Goal: Information Seeking & Learning: Learn about a topic

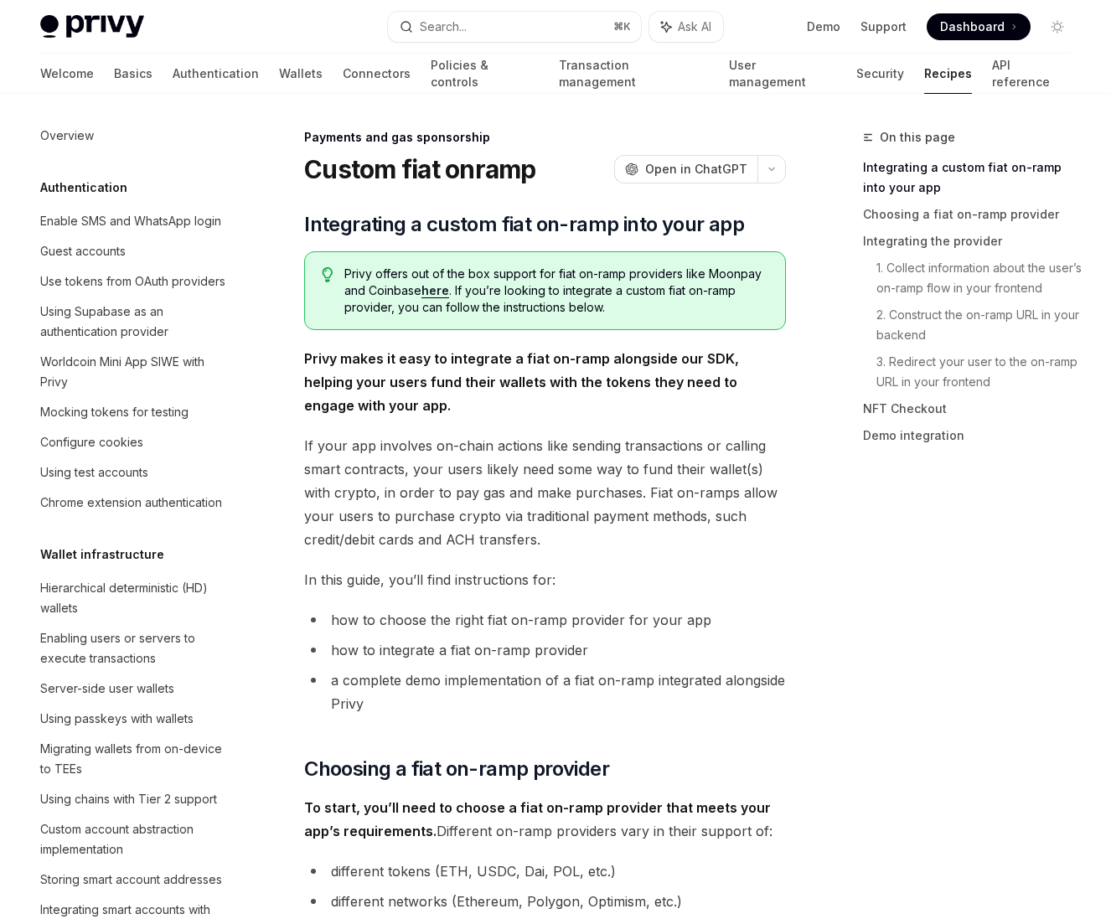
click at [173, 65] on link "Authentication" at bounding box center [216, 74] width 86 height 40
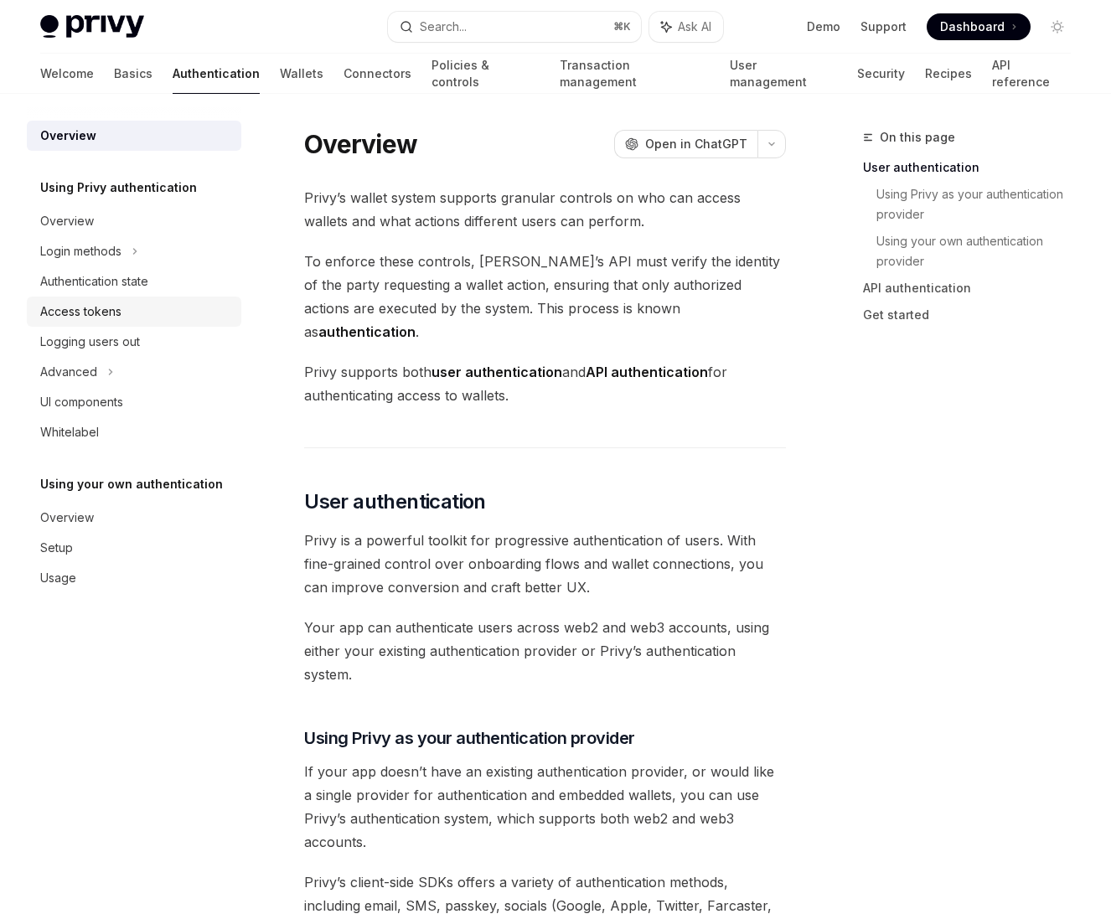
click at [97, 305] on div "Access tokens" at bounding box center [80, 312] width 81 height 20
type textarea "*"
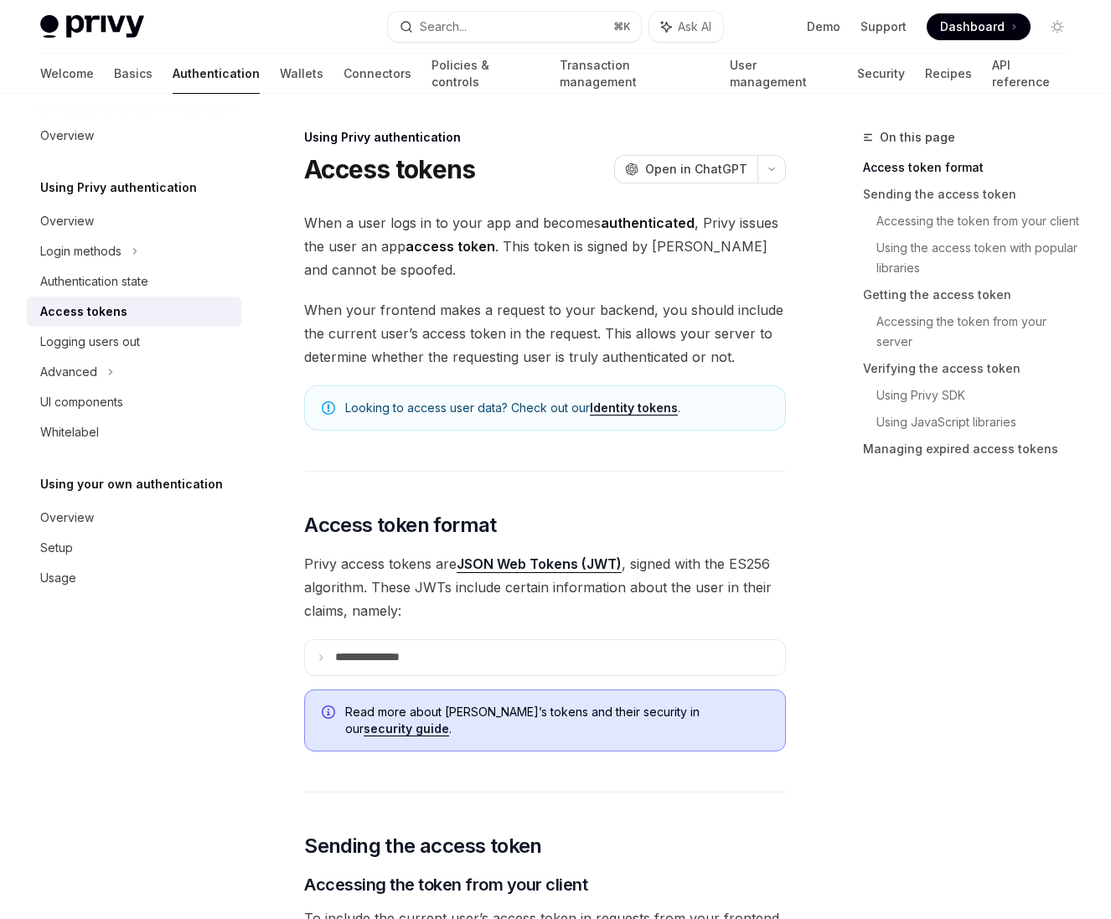
click at [780, 168] on button "button" at bounding box center [772, 169] width 28 height 28
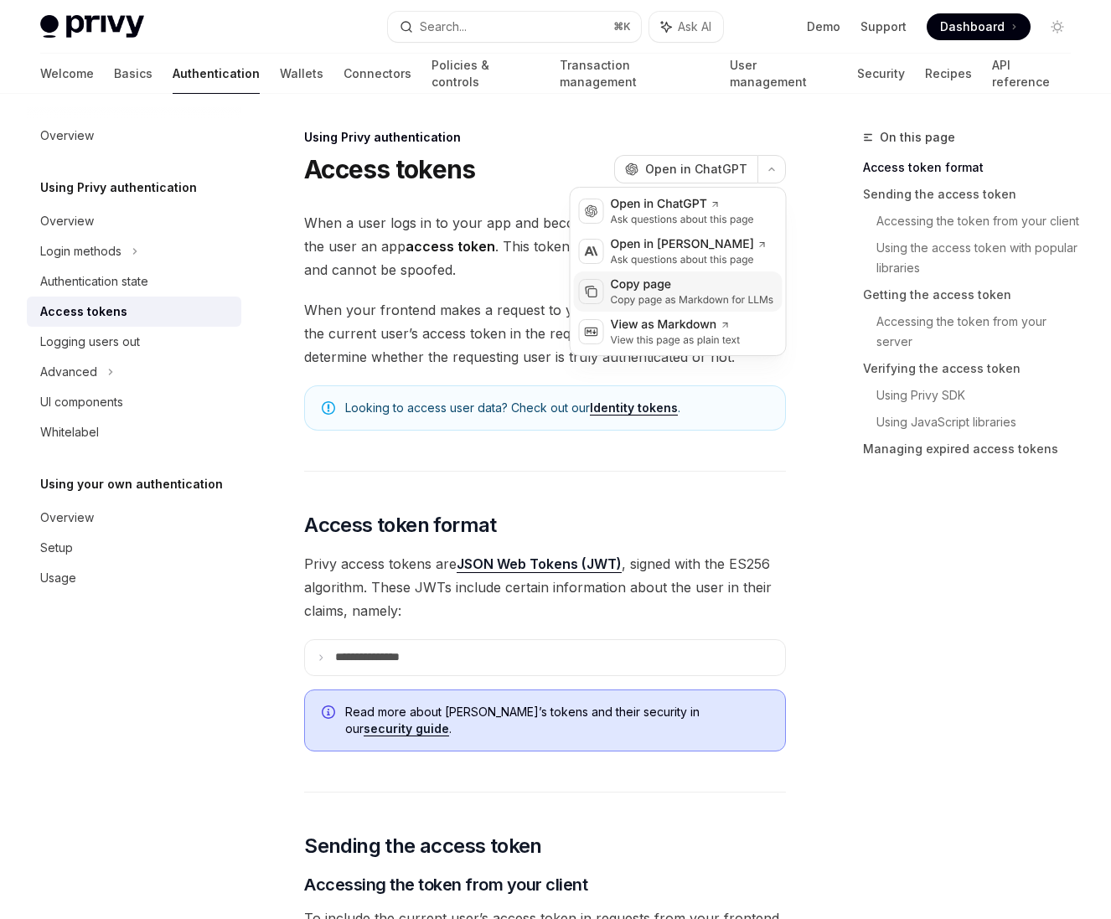
click at [685, 283] on div "Copy page" at bounding box center [692, 285] width 163 height 17
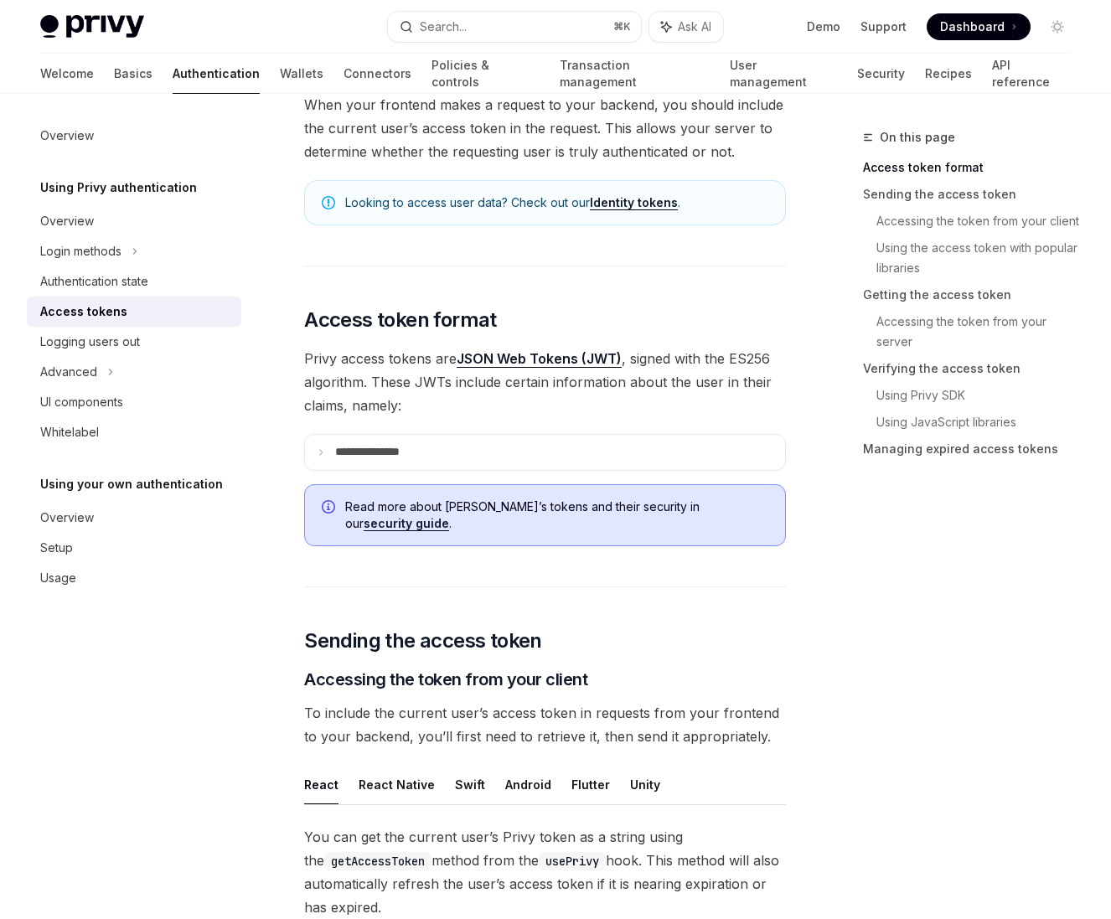
scroll to position [267, 0]
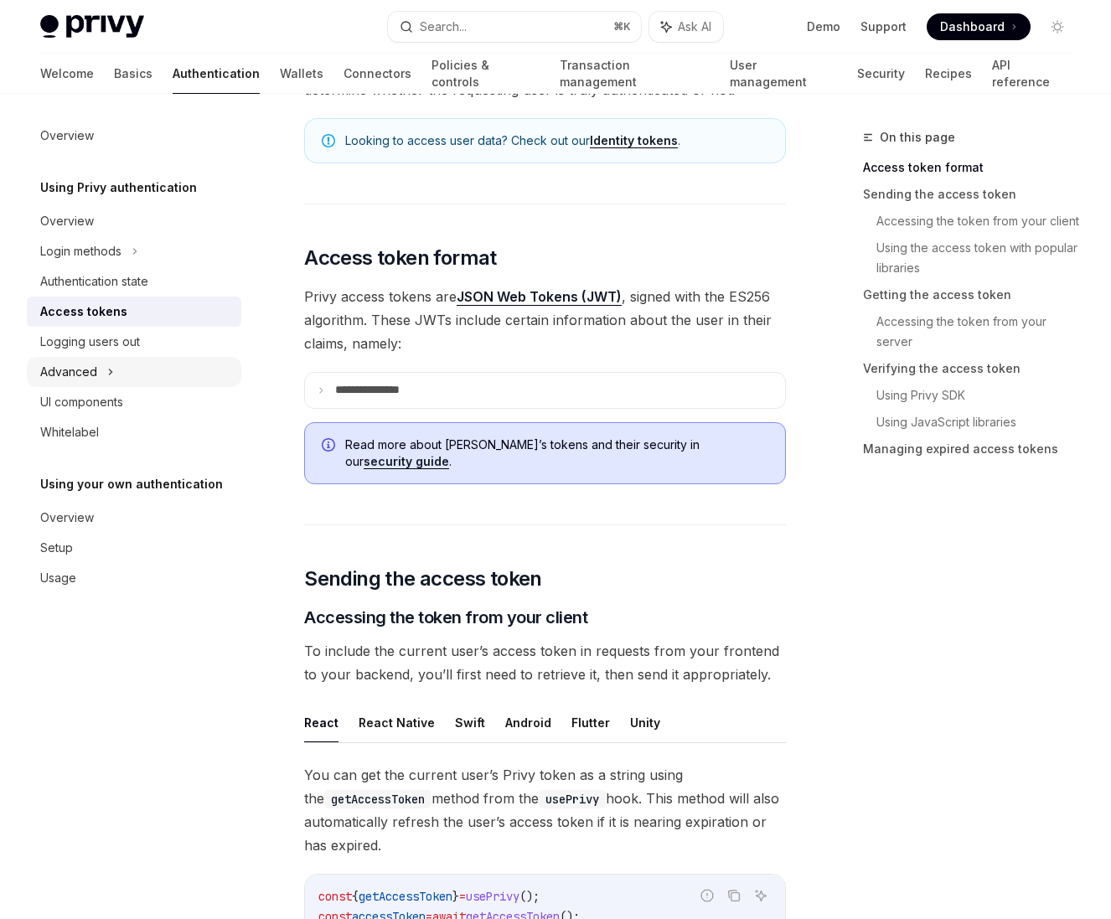
click at [127, 368] on div "Advanced" at bounding box center [134, 372] width 215 height 30
